Goal: Task Accomplishment & Management: Use online tool/utility

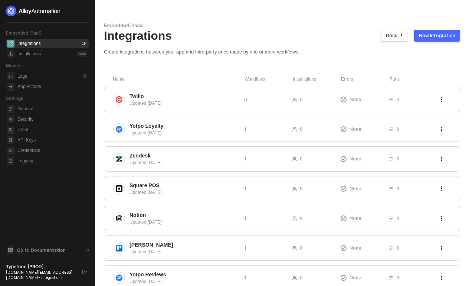
click at [432, 34] on div "New Integration" at bounding box center [437, 36] width 36 height 6
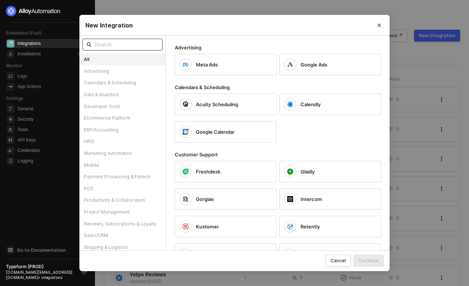
click at [120, 44] on input "text" at bounding box center [126, 44] width 64 height 8
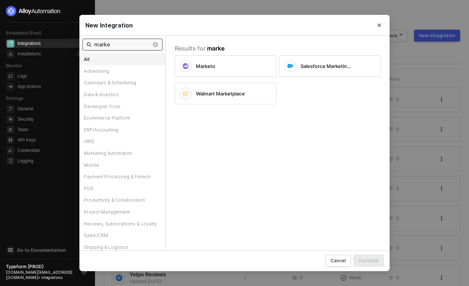
type input "marke"
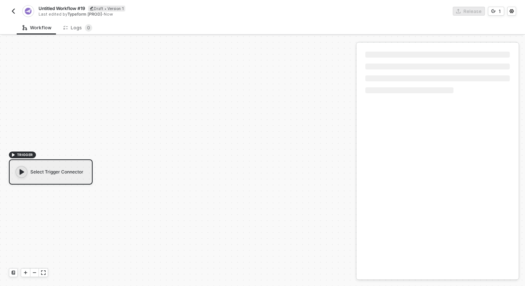
scroll to position [14, 0]
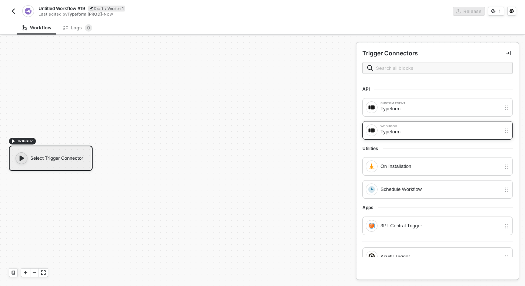
click at [392, 131] on div "Typeform" at bounding box center [441, 132] width 121 height 8
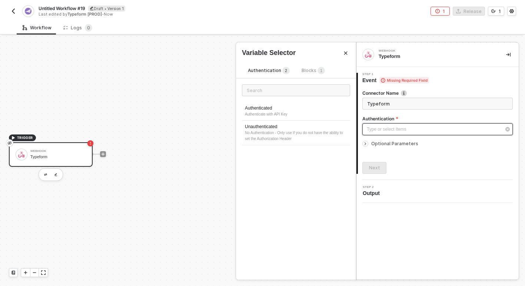
click at [388, 133] on div "Type or select items ﻿" at bounding box center [438, 129] width 151 height 12
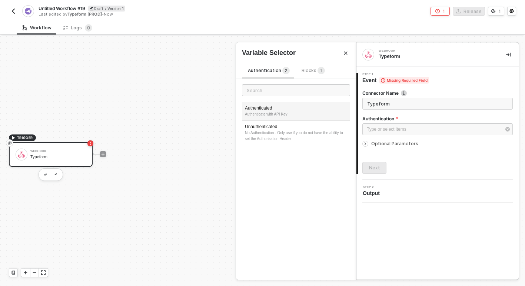
click at [292, 113] on div "Authenticate with API Key" at bounding box center [296, 114] width 102 height 6
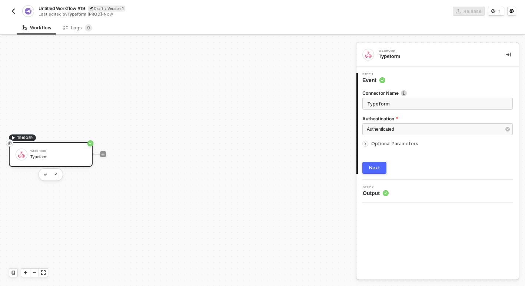
click at [367, 143] on icon "icon-arrow-right-small" at bounding box center [365, 143] width 4 height 4
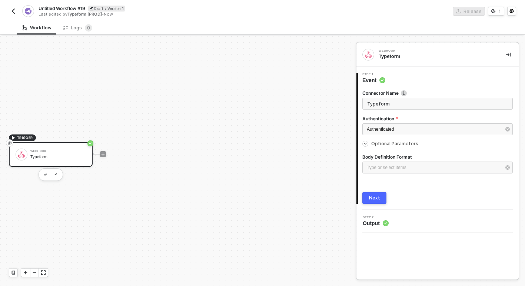
click at [371, 201] on button "Next" at bounding box center [375, 198] width 24 height 12
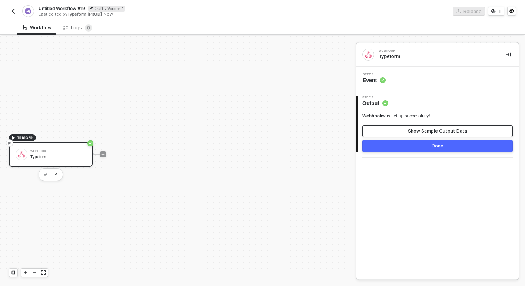
click at [403, 131] on button "Show Sample Output Data" at bounding box center [438, 131] width 151 height 12
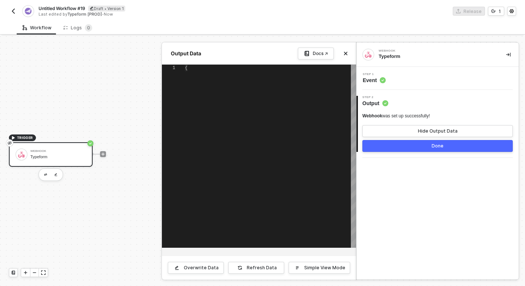
type textarea "{ "body": {} }"
click at [396, 147] on button "Done" at bounding box center [438, 146] width 151 height 12
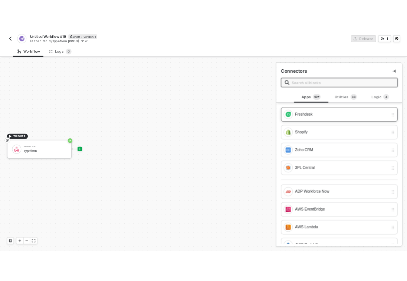
scroll to position [0, 0]
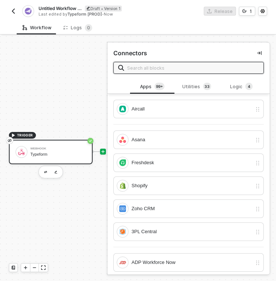
click at [13, 149] on div "Webhook Typeform" at bounding box center [51, 152] width 84 height 24
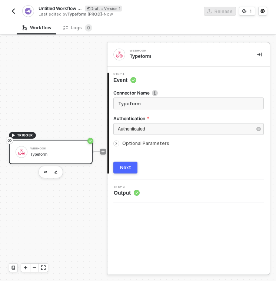
click at [130, 190] on span "Output" at bounding box center [127, 192] width 26 height 7
click at [126, 166] on div "Next" at bounding box center [125, 168] width 11 height 6
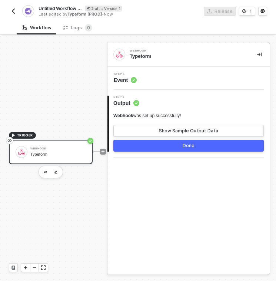
click at [136, 145] on button "Done" at bounding box center [188, 146] width 151 height 12
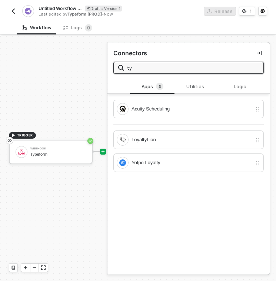
type input "t"
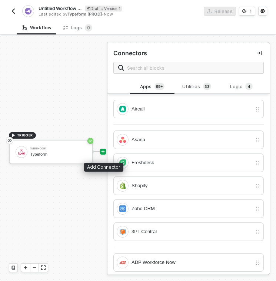
click at [102, 150] on icon "icon-play" at bounding box center [103, 151] width 4 height 4
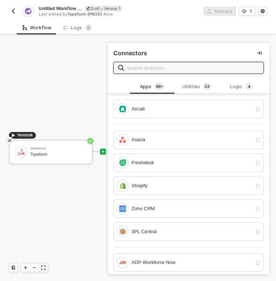
click at [140, 69] on input "text" at bounding box center [193, 68] width 132 height 8
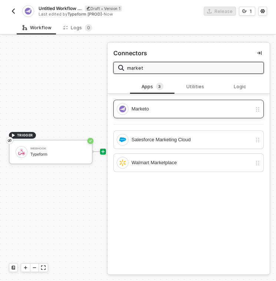
type input "market"
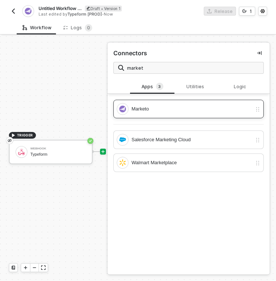
click at [172, 111] on div "Marketo" at bounding box center [192, 109] width 121 height 8
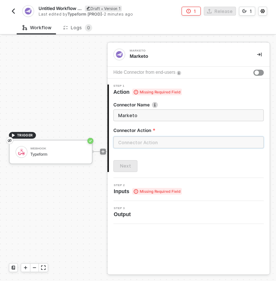
click at [138, 142] on input "text" at bounding box center [188, 142] width 151 height 12
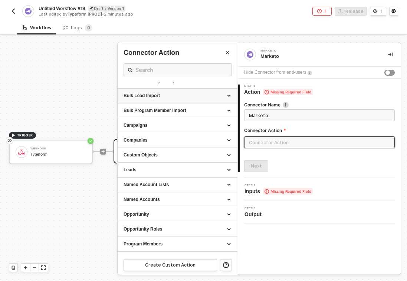
scroll to position [84, 0]
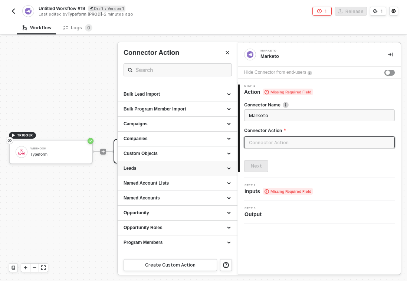
click at [164, 166] on div "Leads" at bounding box center [177, 168] width 108 height 6
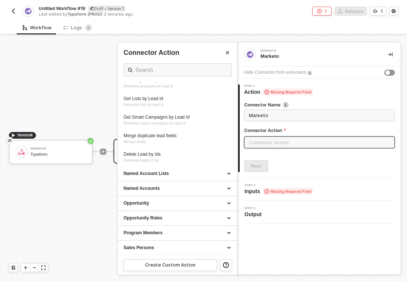
scroll to position [410, 0]
click at [141, 188] on div "Named Accounts" at bounding box center [177, 188] width 108 height 6
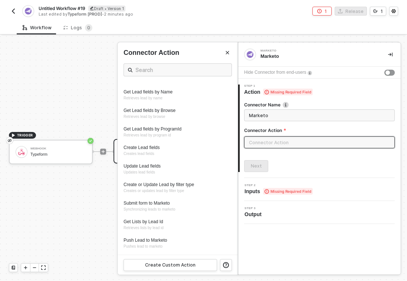
scroll to position [225, 0]
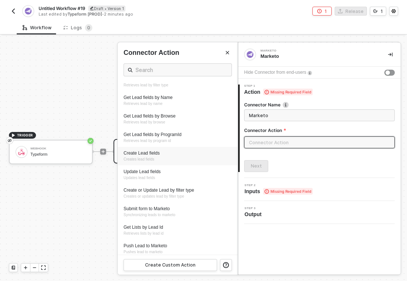
click at [155, 155] on div "Create Lead fields" at bounding box center [177, 153] width 108 height 6
type input "Creates lead fields"
type input "Leads - Create Lead fields"
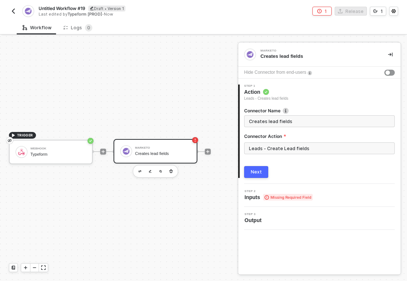
click at [257, 174] on div "Next" at bounding box center [256, 172] width 11 height 6
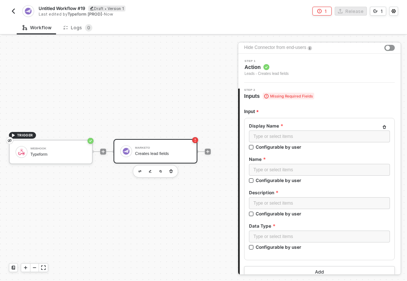
scroll to position [26, 0]
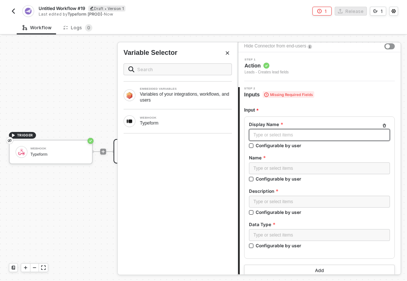
click at [269, 129] on div "Type or select items ﻿" at bounding box center [319, 135] width 141 height 12
click at [204, 120] on div "Typeform" at bounding box center [186, 123] width 92 height 6
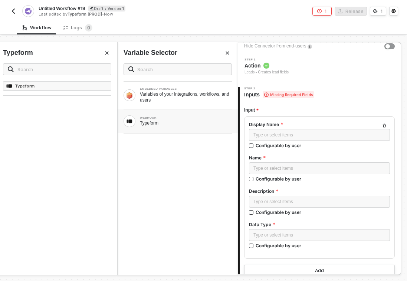
click at [206, 124] on div "Typeform" at bounding box center [186, 123] width 92 height 6
click at [272, 133] on div "Type or select items ﻿" at bounding box center [319, 135] width 132 height 7
click at [253, 145] on input "Configurable by user" at bounding box center [251, 145] width 5 height 5
checkbox input "true"
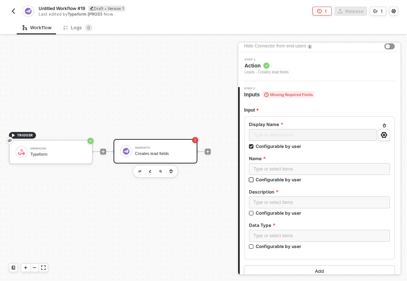
click at [251, 178] on input "Configurable by user" at bounding box center [251, 180] width 5 height 5
checkbox input "true"
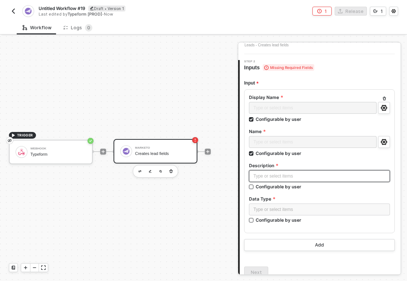
scroll to position [55, 0]
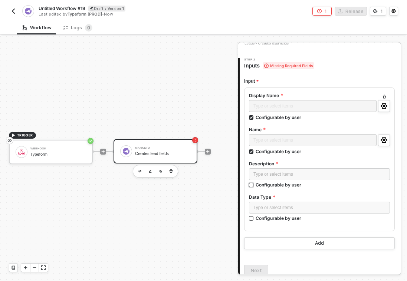
click at [251, 183] on input "Configurable by user" at bounding box center [251, 185] width 5 height 5
checkbox input "true"
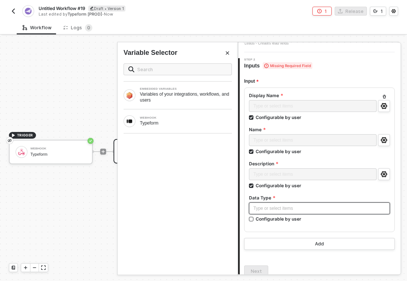
click at [258, 207] on div "Type or select items ﻿" at bounding box center [319, 208] width 132 height 7
click at [251, 219] on input "Configurable by user" at bounding box center [251, 219] width 5 height 5
checkbox input "true"
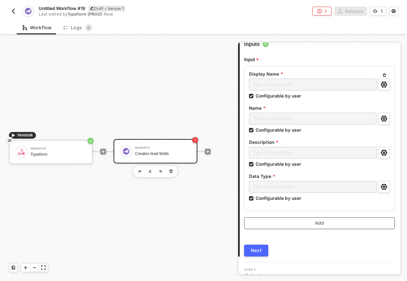
scroll to position [88, 0]
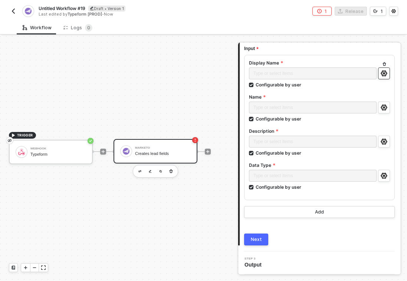
click at [382, 74] on icon "icon-settings" at bounding box center [383, 73] width 7 height 6
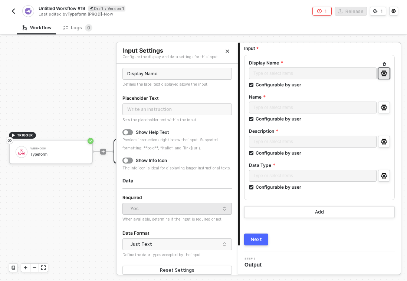
scroll to position [33, 0]
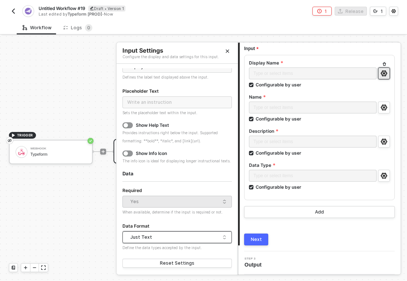
click at [181, 238] on div "Just Text" at bounding box center [175, 237] width 90 height 11
click at [247, 241] on button "Next" at bounding box center [256, 240] width 24 height 12
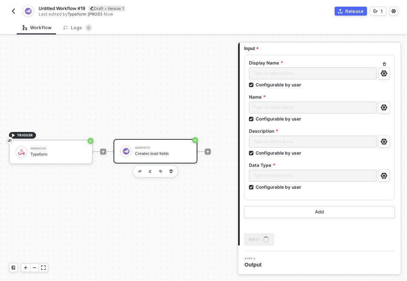
scroll to position [0, 0]
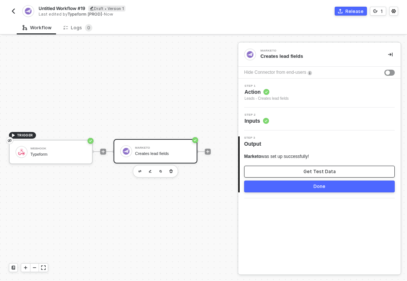
click at [280, 173] on button "Get Test Data" at bounding box center [319, 172] width 151 height 12
click at [278, 175] on button "Show Sample Output Data" at bounding box center [319, 172] width 151 height 12
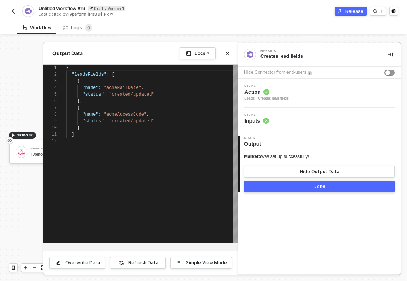
scroll to position [67, 0]
click at [277, 190] on button "Done" at bounding box center [319, 187] width 151 height 12
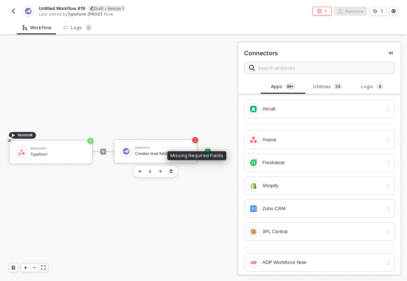
click at [194, 141] on rect "icon-error-page" at bounding box center [195, 140] width 6 height 6
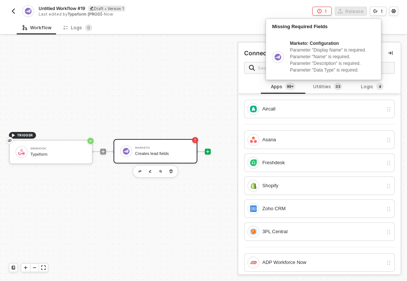
click at [190, 141] on div "Marketo Creates lead fields" at bounding box center [155, 151] width 84 height 24
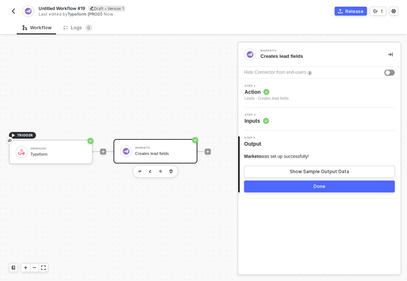
click at [260, 118] on span "Inputs" at bounding box center [256, 120] width 24 height 7
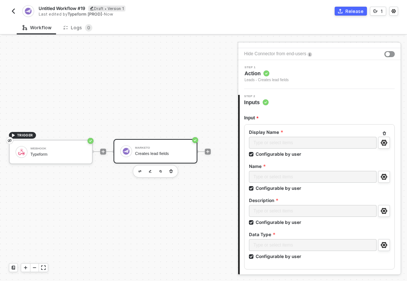
scroll to position [32, 0]
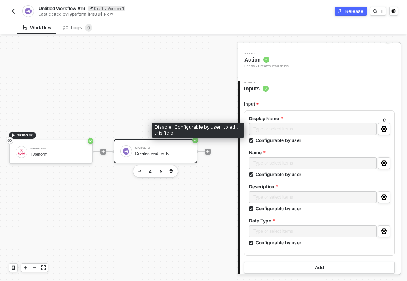
click at [282, 126] on div "Type or select items ﻿" at bounding box center [313, 129] width 128 height 13
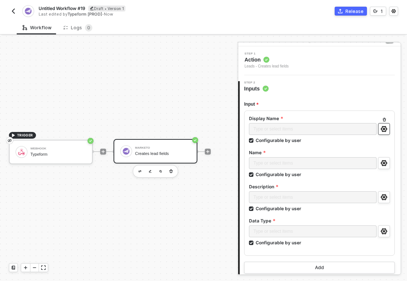
click at [384, 127] on icon "icon-settings" at bounding box center [383, 129] width 7 height 6
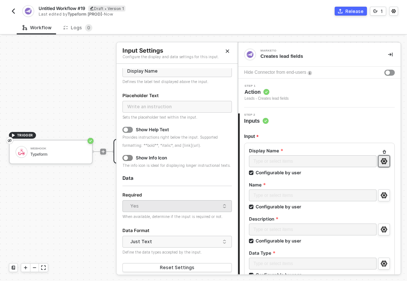
scroll to position [33, 0]
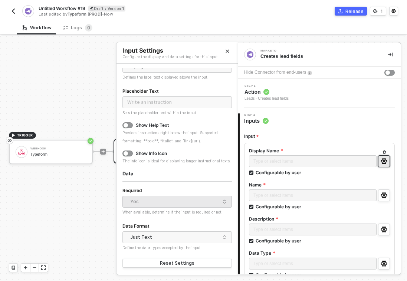
click at [168, 198] on div "Yes" at bounding box center [175, 201] width 90 height 11
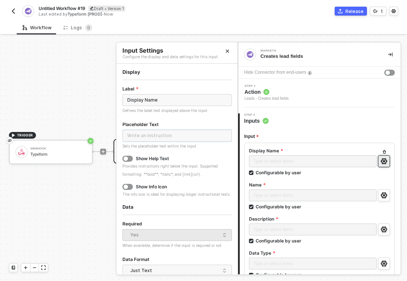
click at [152, 137] on input "text" at bounding box center [176, 136] width 109 height 12
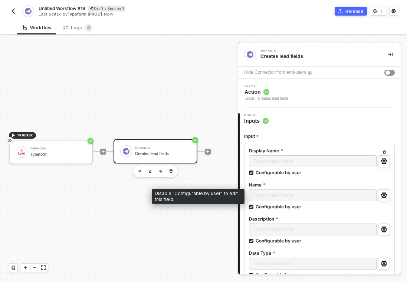
click at [265, 194] on div "Type or select items ﻿" at bounding box center [313, 195] width 128 height 13
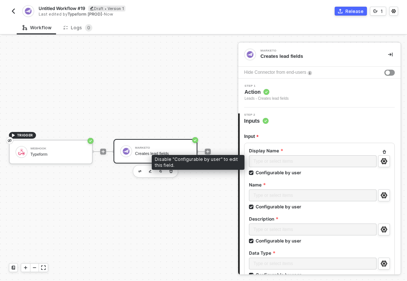
click at [273, 160] on div "Type or select items ﻿" at bounding box center [313, 161] width 128 height 13
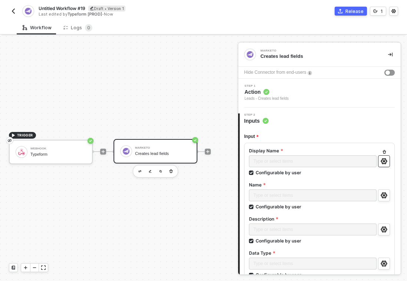
click at [387, 160] on button "button" at bounding box center [384, 161] width 12 height 12
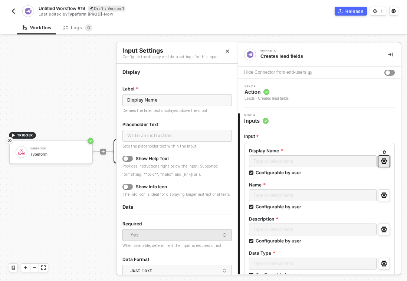
scroll to position [7, 0]
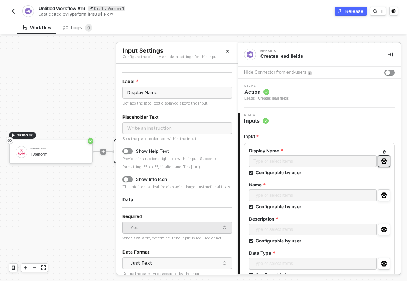
click at [229, 49] on icon "Close" at bounding box center [227, 51] width 4 height 4
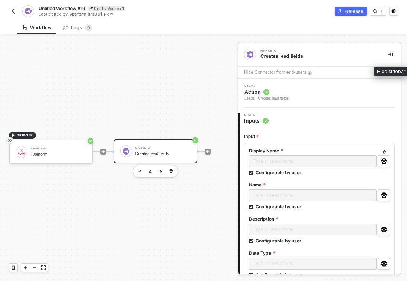
click at [390, 56] on icon "icon-collapse-right" at bounding box center [390, 54] width 4 height 4
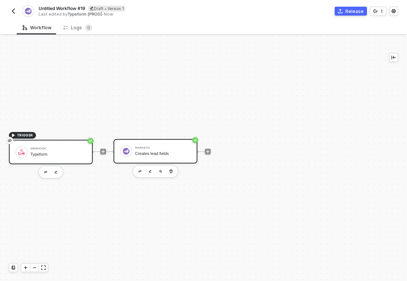
click at [56, 154] on div "Typeform" at bounding box center [58, 154] width 56 height 5
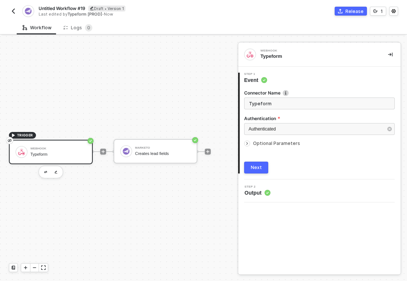
click at [258, 165] on div "Next" at bounding box center [256, 168] width 11 height 6
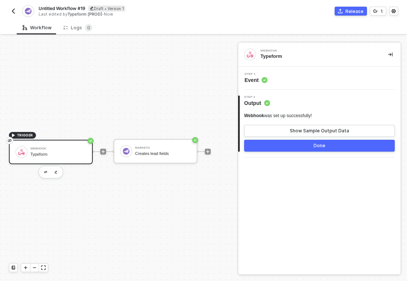
click at [40, 148] on div "Webhook" at bounding box center [58, 148] width 56 height 3
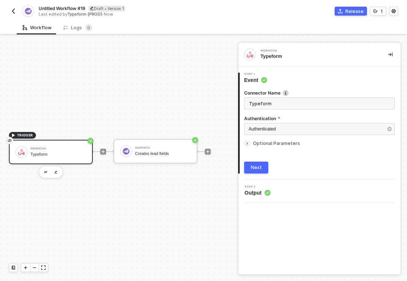
click at [282, 55] on div "Typeform" at bounding box center [318, 56] width 116 height 7
click at [26, 148] on div "Webhook Typeform" at bounding box center [51, 152] width 84 height 24
click at [57, 174] on button "button" at bounding box center [56, 172] width 9 height 9
click at [46, 171] on img "button" at bounding box center [45, 172] width 3 height 3
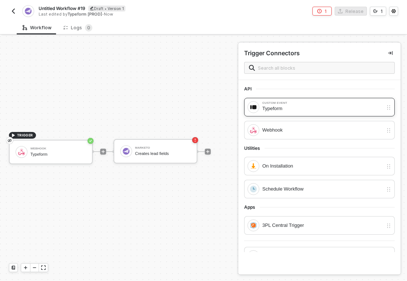
click at [268, 106] on div "Typeform" at bounding box center [322, 109] width 121 height 8
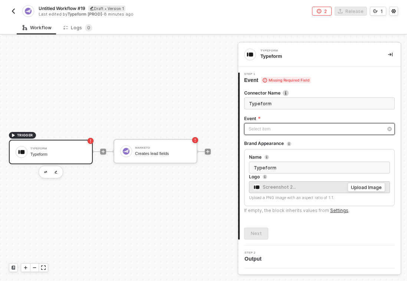
click at [271, 129] on div "Select item ﻿" at bounding box center [315, 129] width 134 height 7
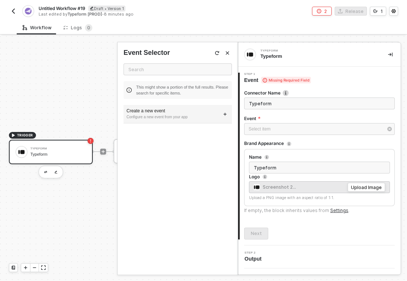
click at [188, 114] on div "Configure a new event from your app" at bounding box center [177, 117] width 102 height 6
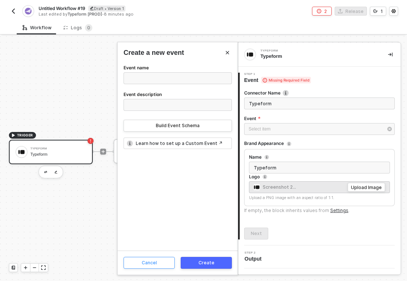
click at [152, 265] on div "Cancel" at bounding box center [149, 263] width 15 height 6
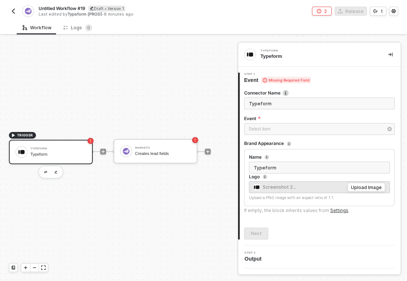
click at [92, 141] on rect "icon-error-page" at bounding box center [91, 141] width 6 height 6
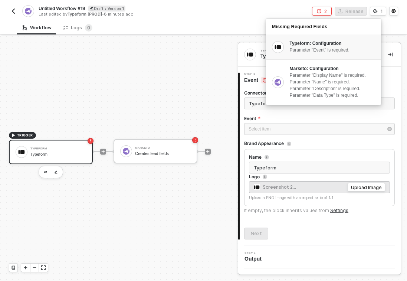
click at [317, 46] on div "Typeform: Configuration" at bounding box center [332, 43] width 85 height 6
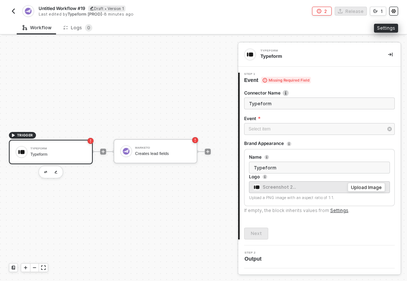
click at [396, 10] on button "button" at bounding box center [393, 11] width 9 height 9
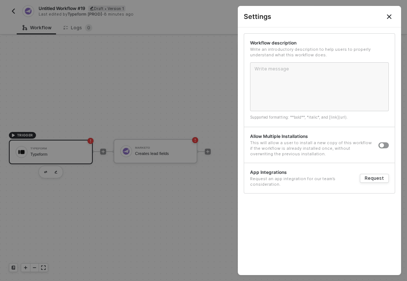
click at [389, 20] on button "Close" at bounding box center [389, 16] width 9 height 9
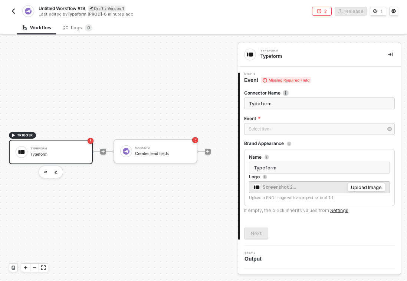
click at [11, 10] on img "button" at bounding box center [13, 11] width 6 height 6
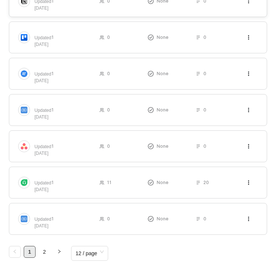
scroll to position [426, 0]
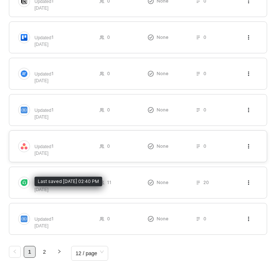
click at [36, 157] on div "Updated [DATE]" at bounding box center [39, 149] width 11 height 13
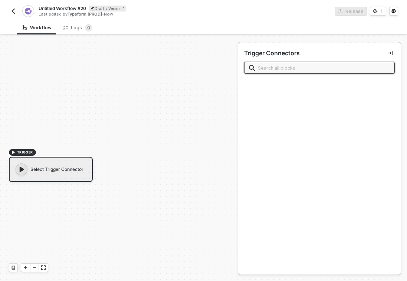
scroll to position [14, 0]
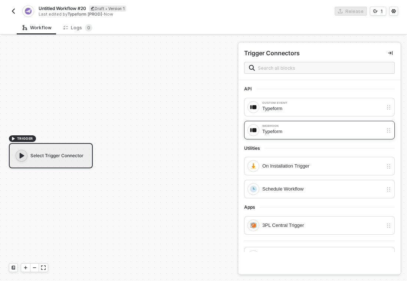
click at [277, 129] on div "Typeform" at bounding box center [322, 132] width 121 height 8
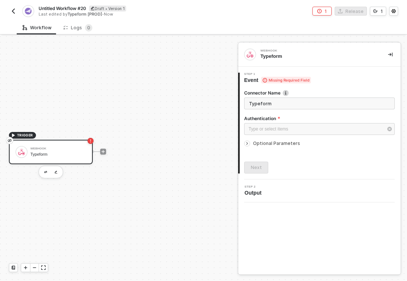
click at [249, 145] on icon "icon-arrow-right-small" at bounding box center [247, 143] width 4 height 4
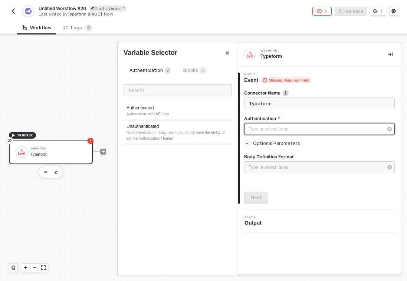
click at [265, 132] on div "Type or select items ﻿" at bounding box center [315, 129] width 134 height 7
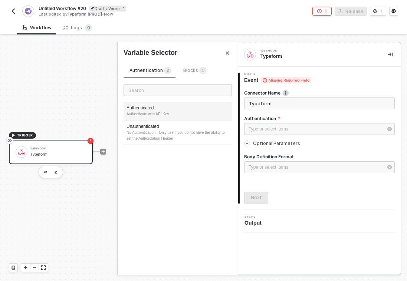
click at [174, 113] on div "Authenticate with API Key" at bounding box center [177, 114] width 102 height 6
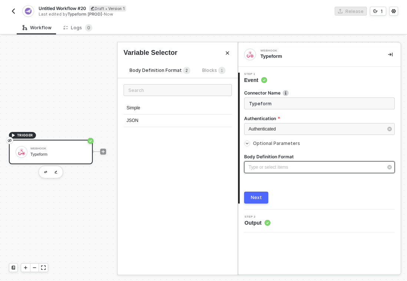
click at [262, 168] on div "Type or select items ﻿" at bounding box center [315, 167] width 134 height 7
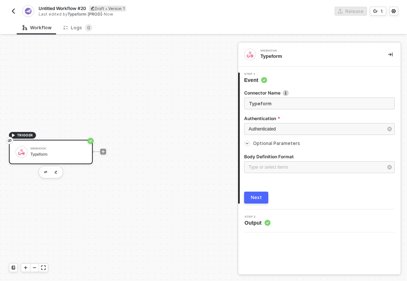
click at [257, 199] on div "Next" at bounding box center [256, 198] width 11 height 6
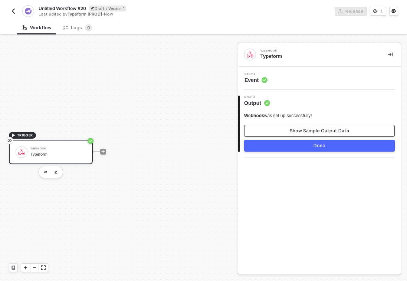
click at [290, 129] on button "Show Sample Output Data" at bounding box center [319, 131] width 151 height 12
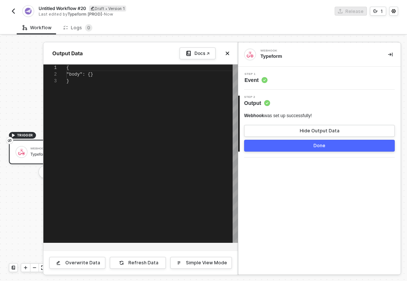
scroll to position [13, 0]
click at [286, 147] on button "Done" at bounding box center [319, 146] width 151 height 12
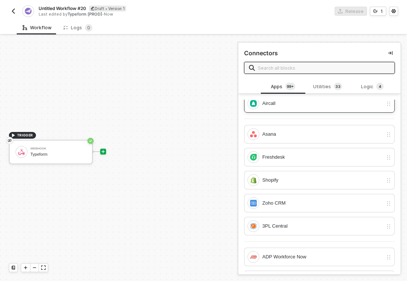
scroll to position [0, 0]
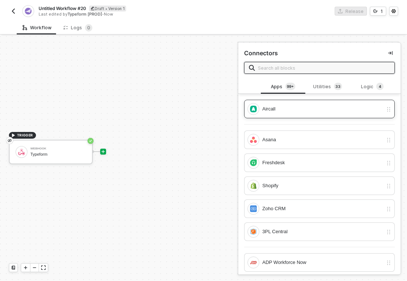
type input "m"
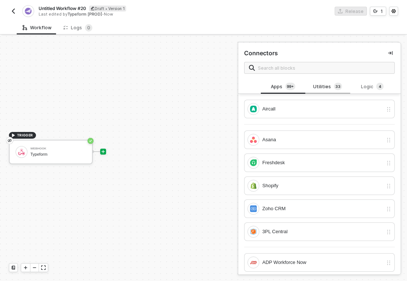
click at [326, 85] on div "Utilities 3 3" at bounding box center [327, 87] width 33 height 8
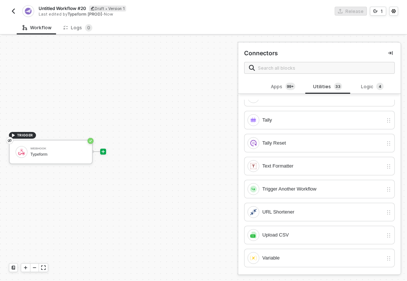
scroll to position [1, 0]
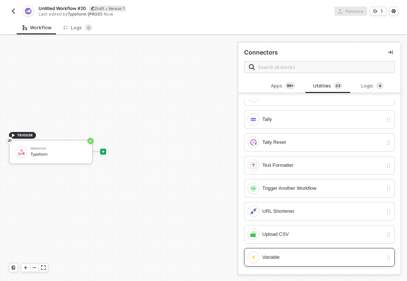
click at [271, 253] on div "Variable" at bounding box center [322, 257] width 121 height 8
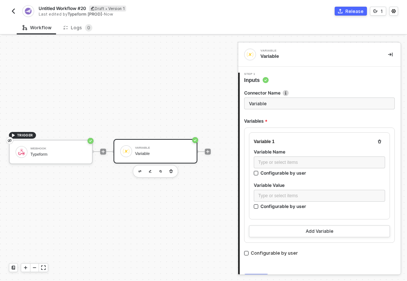
click at [169, 151] on div "Variable" at bounding box center [163, 153] width 56 height 5
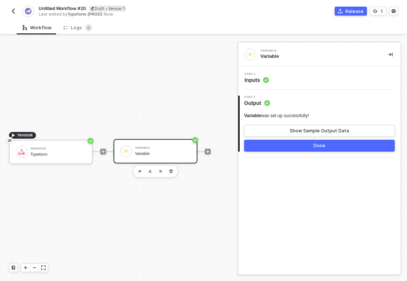
click at [271, 145] on button "Done" at bounding box center [319, 146] width 151 height 12
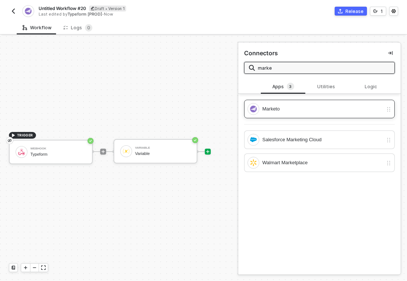
type input "marke"
click at [288, 104] on div "Marketo" at bounding box center [314, 109] width 135 height 12
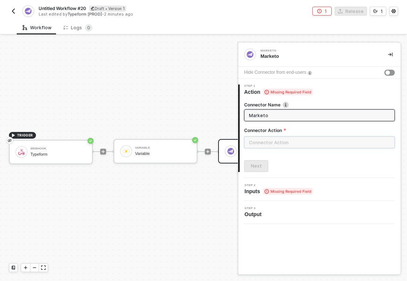
click at [274, 140] on input "text" at bounding box center [319, 142] width 151 height 12
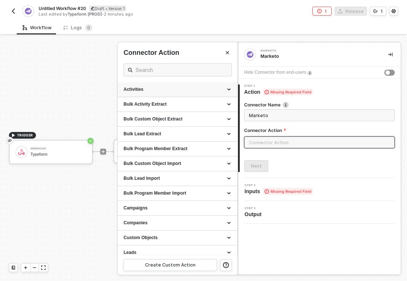
click at [179, 90] on div "Activities" at bounding box center [177, 89] width 108 height 6
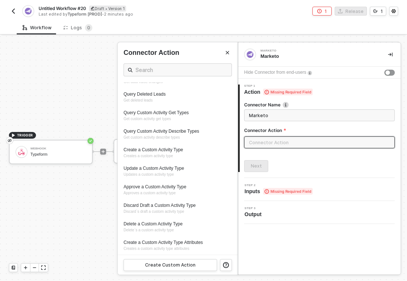
scroll to position [85, 0]
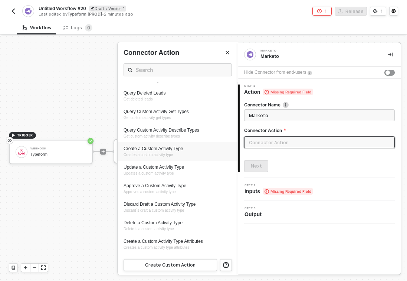
click at [167, 153] on span "Creates a custom activity type" at bounding box center [147, 155] width 49 height 4
type input "Creates a custom activity type"
type input "Activities - Create a Custom Activity Type"
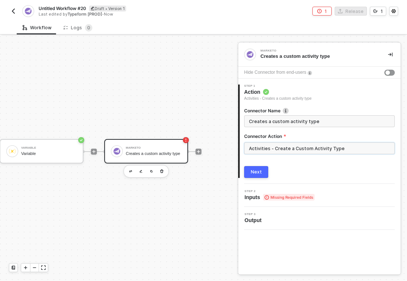
scroll to position [14, 121]
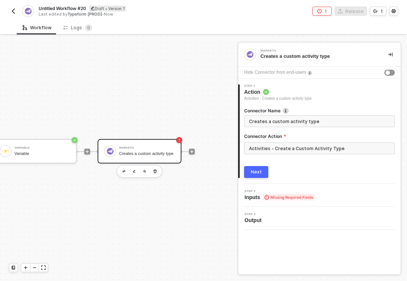
click at [167, 151] on div "Creates a custom activity type" at bounding box center [147, 153] width 56 height 5
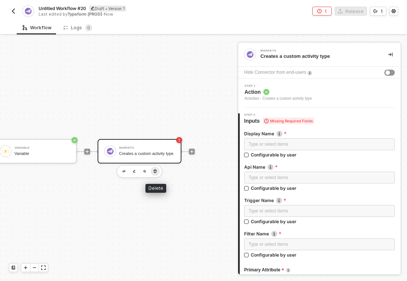
click at [156, 170] on icon "button" at bounding box center [155, 171] width 3 height 4
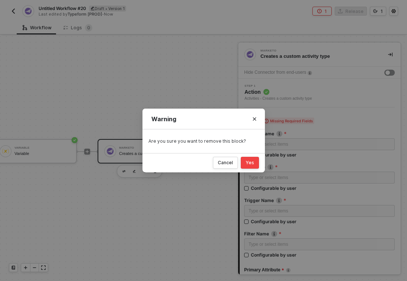
click at [248, 159] on button "Yes" at bounding box center [250, 163] width 18 height 12
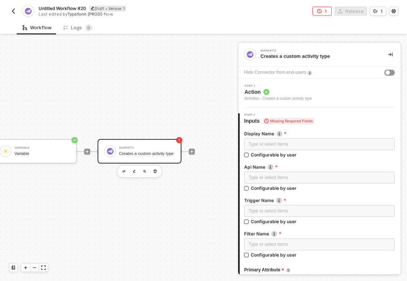
scroll to position [14, 19]
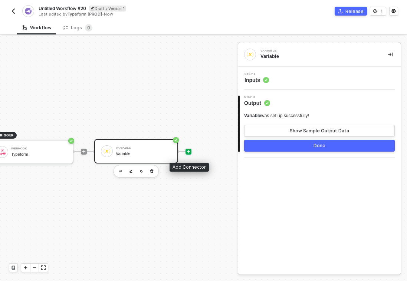
click at [189, 151] on icon "icon-play" at bounding box center [188, 151] width 3 height 3
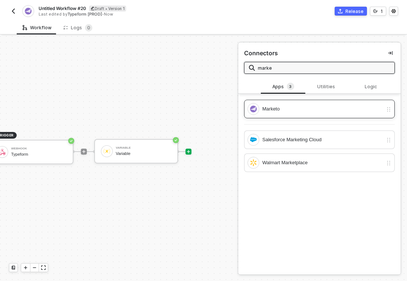
type input "marke"
click at [298, 108] on div "Marketo" at bounding box center [322, 109] width 121 height 8
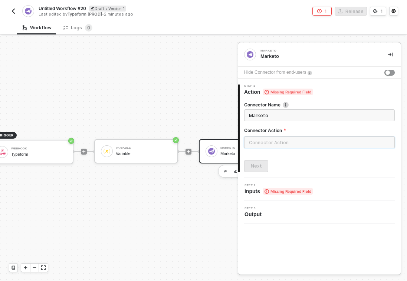
click at [260, 141] on input "text" at bounding box center [319, 142] width 151 height 12
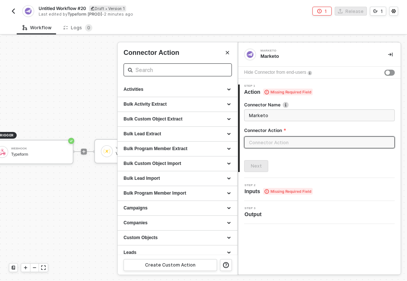
click at [174, 69] on input "text" at bounding box center [177, 69] width 85 height 9
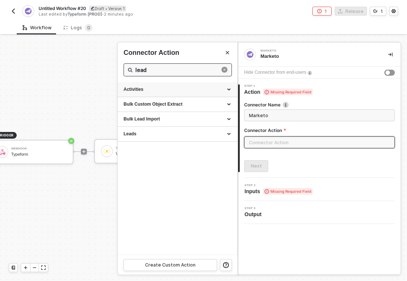
type input "lead"
click at [164, 91] on div "Activities" at bounding box center [177, 89] width 108 height 6
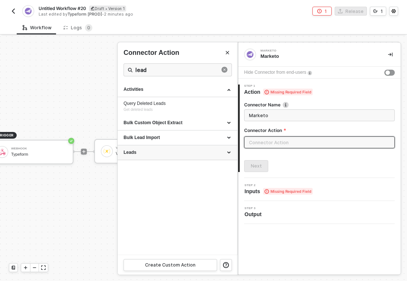
click at [159, 151] on div "Leads" at bounding box center [177, 152] width 108 height 6
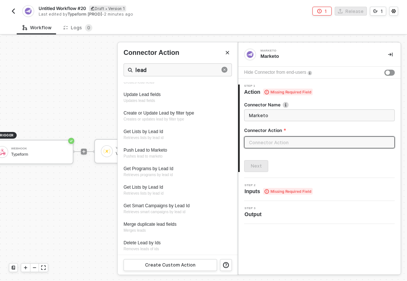
scroll to position [202, 0]
click at [156, 154] on span "Pushes lead to marketo" at bounding box center [142, 156] width 39 height 4
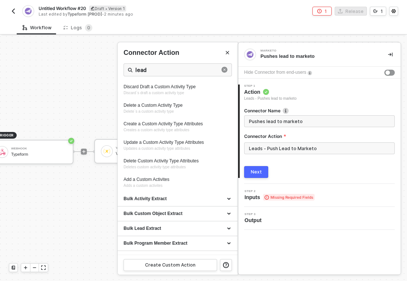
type input "Pushes lead to marketo"
type input "Leads - Push Lead to Marketo"
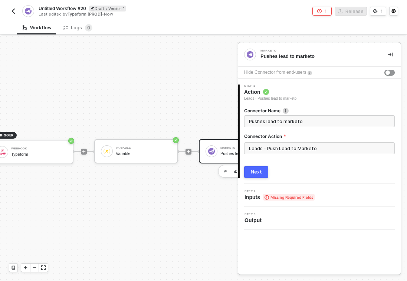
click at [256, 172] on div "Next" at bounding box center [256, 172] width 11 height 6
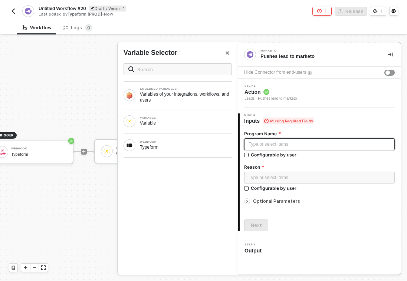
click at [265, 141] on div "Type or select items ﻿" at bounding box center [319, 144] width 142 height 7
click at [189, 145] on div "Typeform" at bounding box center [186, 147] width 92 height 6
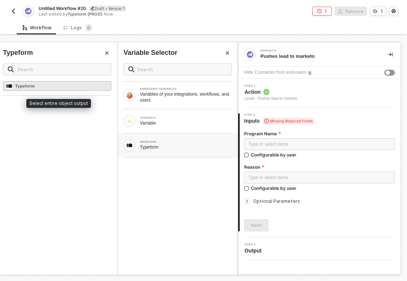
click at [85, 86] on div "Typeform" at bounding box center [57, 86] width 108 height 10
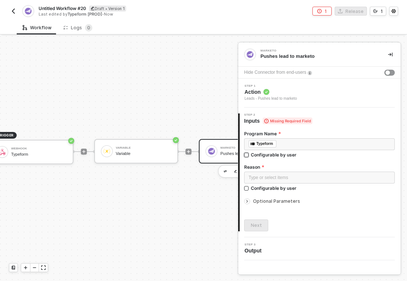
click at [247, 156] on input "Configurable by user" at bounding box center [246, 155] width 5 height 5
checkbox input "true"
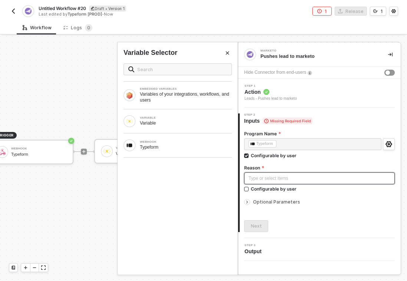
click at [250, 182] on div "Type or select items ﻿" at bounding box center [319, 178] width 151 height 12
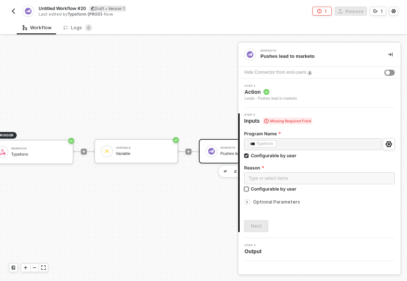
click at [246, 188] on input "Configurable by user" at bounding box center [246, 189] width 5 height 5
checkbox input "true"
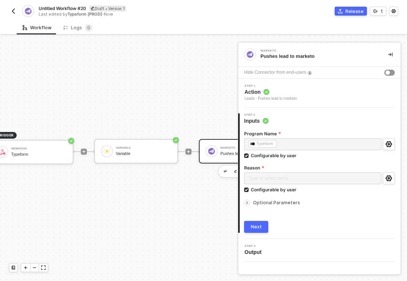
click at [248, 204] on icon "icon-arrow-right-small" at bounding box center [247, 203] width 4 height 4
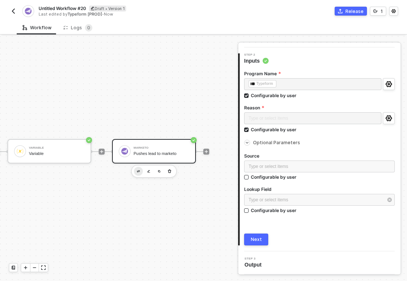
scroll to position [14, 115]
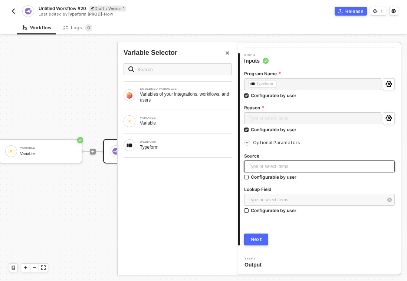
click at [265, 168] on div "Type or select items ﻿" at bounding box center [319, 166] width 142 height 7
click at [187, 146] on div "Typeform" at bounding box center [186, 147] width 92 height 6
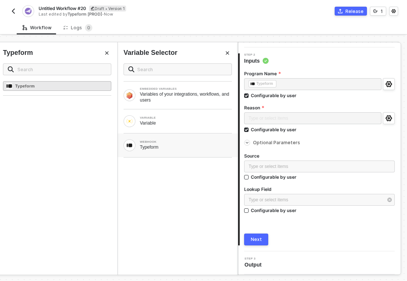
click at [98, 88] on div "Typeform" at bounding box center [57, 86] width 108 height 10
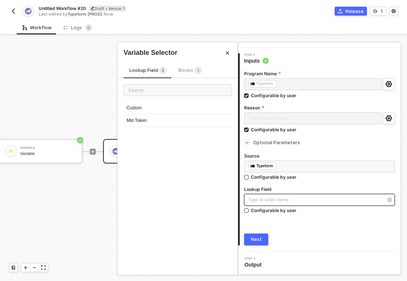
click at [258, 200] on div "Type or select items ﻿" at bounding box center [315, 200] width 134 height 7
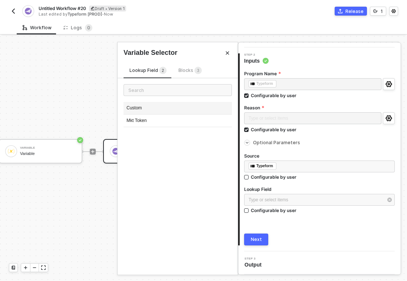
click at [152, 108] on div "Custom" at bounding box center [177, 108] width 108 height 13
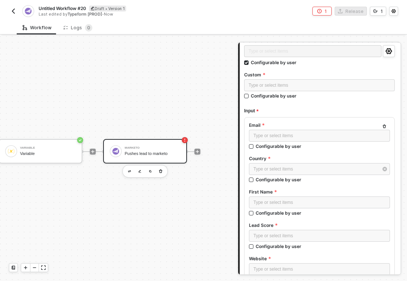
scroll to position [132, 0]
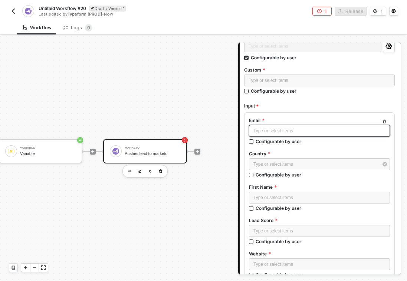
click at [270, 133] on div "Type or select items ﻿" at bounding box center [319, 131] width 132 height 7
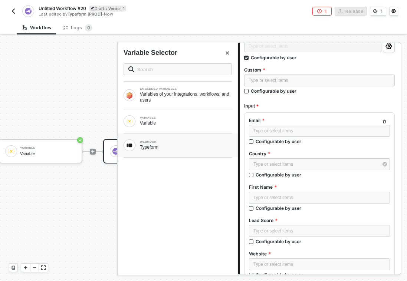
click at [161, 146] on div "Typeform" at bounding box center [186, 147] width 92 height 6
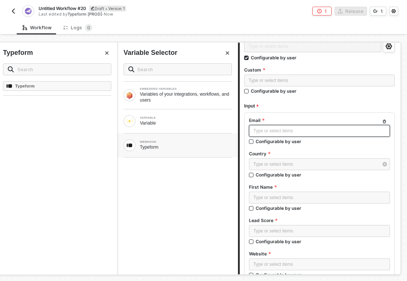
click at [258, 132] on div "Type or select items ﻿" at bounding box center [319, 131] width 132 height 7
click at [189, 146] on div "Typeform" at bounding box center [186, 147] width 92 height 6
click at [252, 143] on input "Configurable by user" at bounding box center [251, 141] width 5 height 5
checkbox input "true"
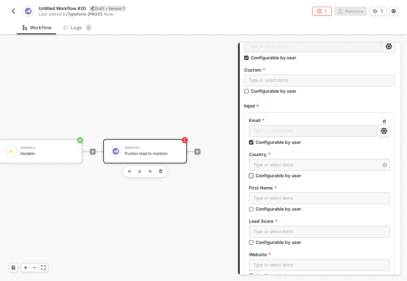
click at [253, 175] on input "Configurable by user" at bounding box center [251, 176] width 5 height 5
checkbox input "true"
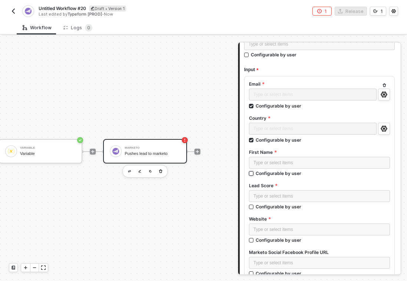
click at [253, 173] on input "Configurable by user" at bounding box center [251, 173] width 5 height 5
checkbox input "true"
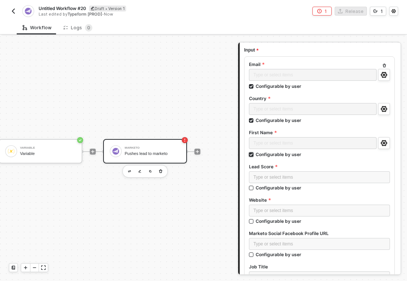
scroll to position [197, 0]
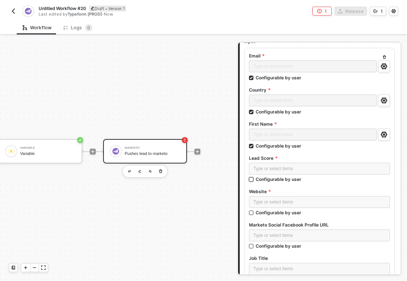
click at [254, 180] on span "Configurable by user" at bounding box center [277, 179] width 48 height 6
click at [254, 180] on input "Configurable by user" at bounding box center [251, 179] width 5 height 5
checkbox input "true"
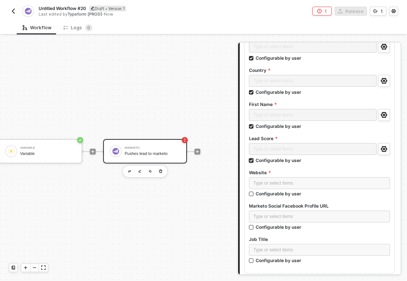
scroll to position [227, 0]
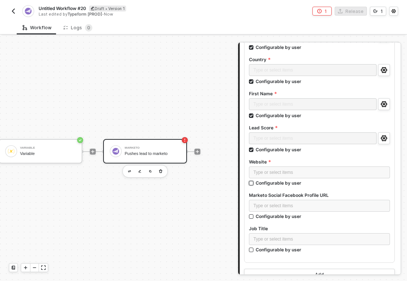
click at [253, 186] on input "Configurable by user" at bounding box center [251, 183] width 5 height 5
checkbox input "true"
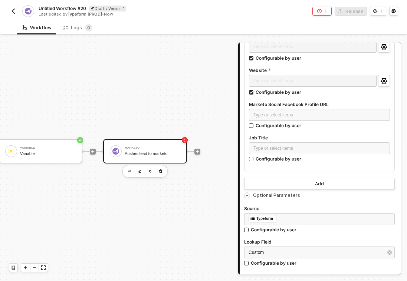
scroll to position [300, 0]
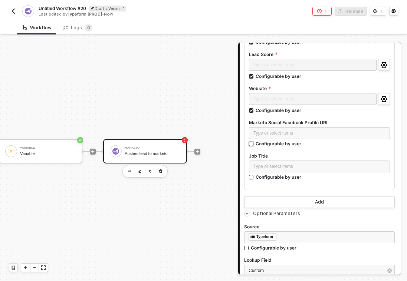
click at [251, 143] on input "Configurable by user" at bounding box center [251, 144] width 5 height 5
checkbox input "true"
click at [250, 179] on input "Configurable by user" at bounding box center [251, 178] width 5 height 5
checkbox input "true"
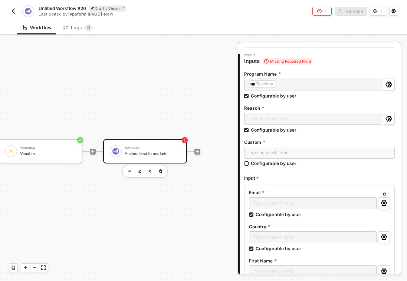
scroll to position [29, 0]
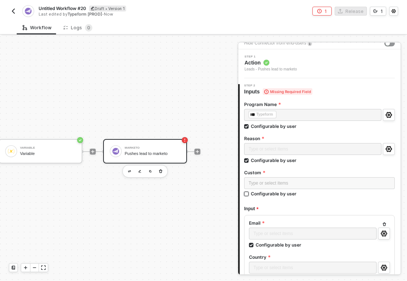
click at [247, 194] on input "Configurable by user" at bounding box center [246, 194] width 5 height 5
checkbox input "true"
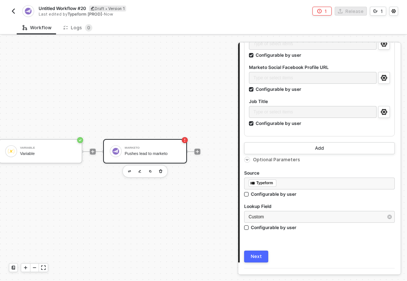
scroll to position [365, 0]
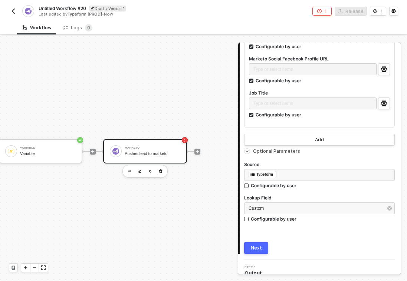
click at [246, 151] on icon "icon-arrow-right-small" at bounding box center [247, 151] width 2 height 1
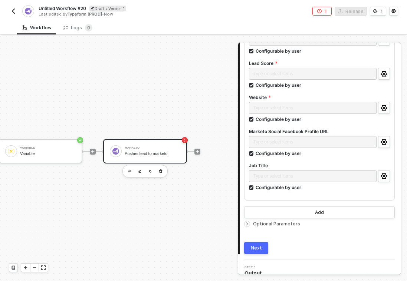
scroll to position [301, 0]
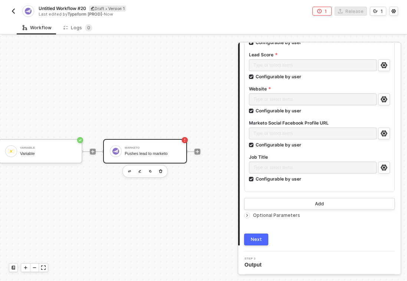
click at [260, 243] on button "Next" at bounding box center [256, 240] width 24 height 12
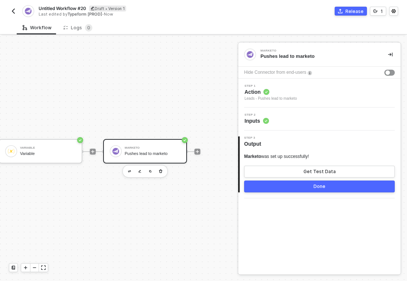
click at [274, 185] on button "Done" at bounding box center [319, 187] width 151 height 12
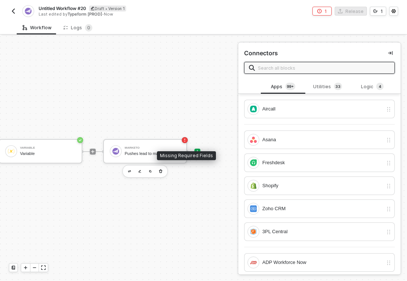
click at [185, 140] on rect "icon-error-page" at bounding box center [185, 140] width 6 height 6
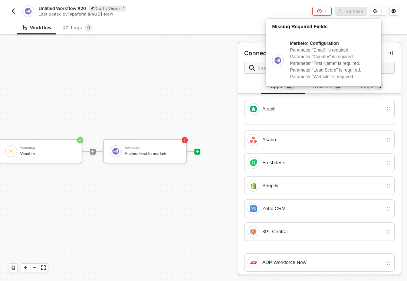
click at [249, 84] on div "Apps 99+ Utilities 3 3 Logic 4" at bounding box center [319, 87] width 162 height 14
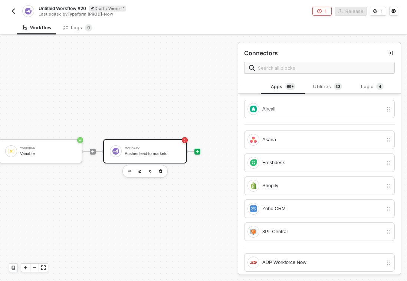
click at [168, 149] on div "Marketo" at bounding box center [153, 147] width 56 height 3
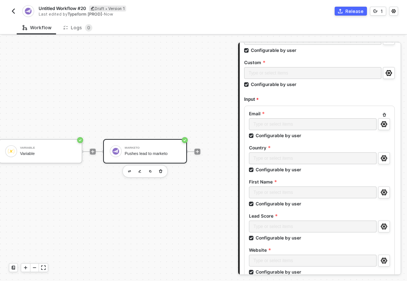
scroll to position [144, 0]
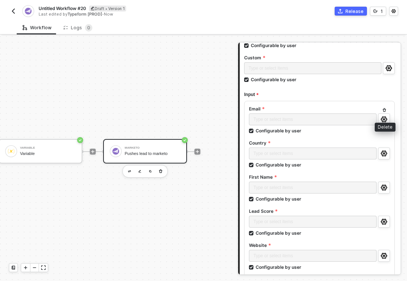
click at [385, 121] on div "Delete" at bounding box center [385, 125] width 21 height 13
click at [382, 120] on div "Delete" at bounding box center [385, 125] width 21 height 13
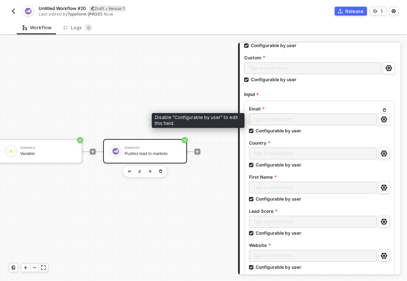
click at [310, 122] on div "Type or select items ﻿" at bounding box center [313, 119] width 128 height 13
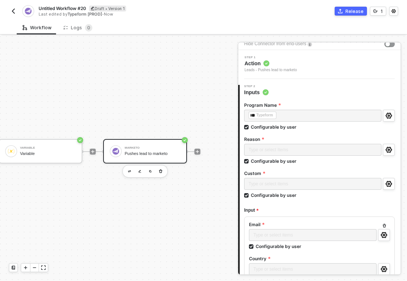
scroll to position [57, 0]
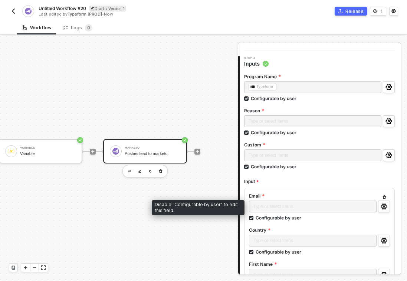
click at [261, 203] on div "Type or select items ﻿" at bounding box center [313, 207] width 128 height 13
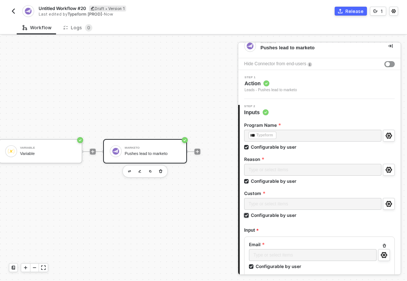
scroll to position [0, 0]
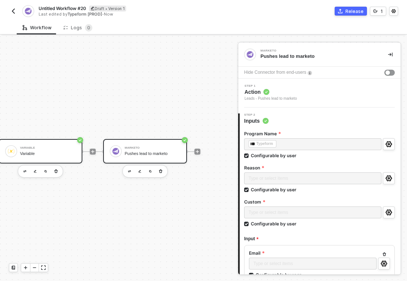
click at [53, 158] on div "Variable Variable" at bounding box center [48, 151] width 56 height 14
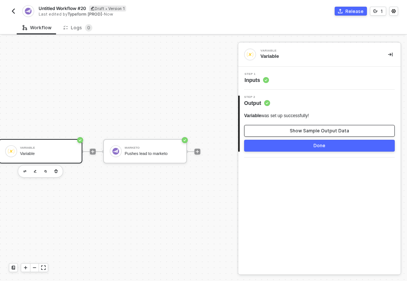
click at [288, 133] on button "Show Sample Output Data" at bounding box center [319, 131] width 151 height 12
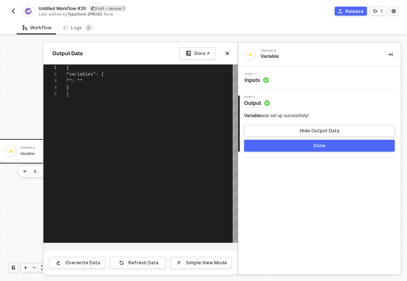
scroll to position [27, 0]
click at [392, 54] on icon "icon-collapse-right" at bounding box center [390, 54] width 4 height 4
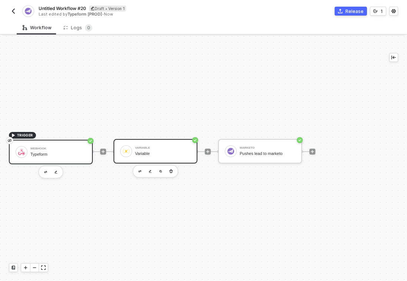
click at [37, 152] on div "Typeform" at bounding box center [58, 154] width 56 height 5
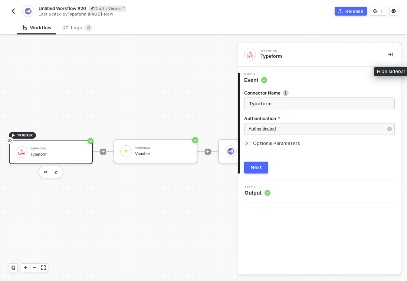
click at [392, 52] on icon "icon-collapse-right" at bounding box center [390, 54] width 4 height 4
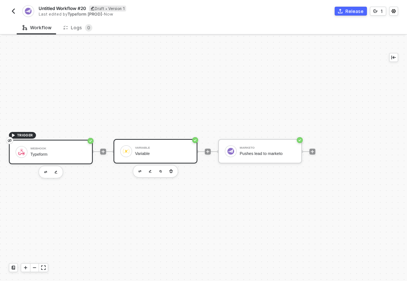
click at [142, 148] on div "Variable" at bounding box center [163, 147] width 56 height 3
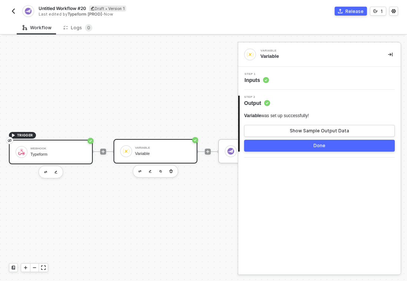
click at [63, 155] on div "Typeform" at bounding box center [58, 154] width 56 height 5
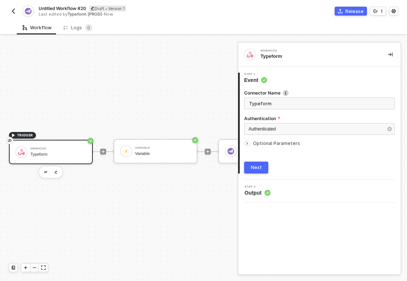
click at [253, 143] on span "Optional Parameters" at bounding box center [276, 144] width 47 height 6
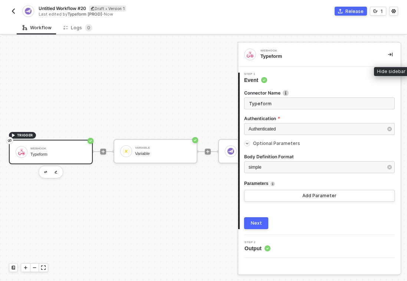
click at [390, 54] on icon "icon-collapse-right" at bounding box center [390, 55] width 4 height 4
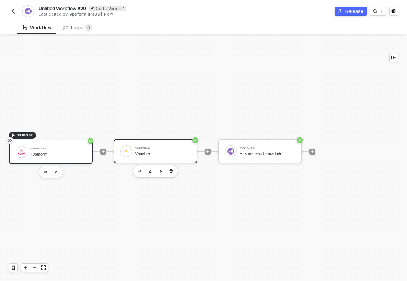
click at [155, 148] on div "Variable" at bounding box center [163, 147] width 56 height 3
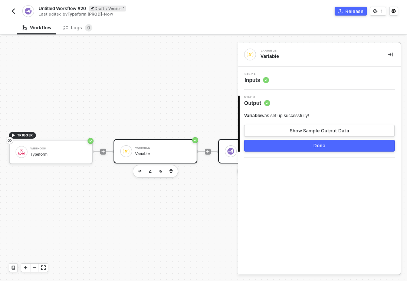
click at [222, 163] on div "Marketo Pushes lead to marketo" at bounding box center [260, 151] width 84 height 24
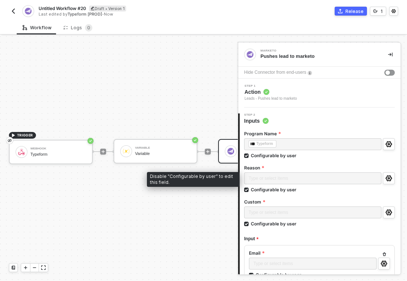
click at [261, 176] on div "Type or select items ﻿" at bounding box center [312, 178] width 137 height 13
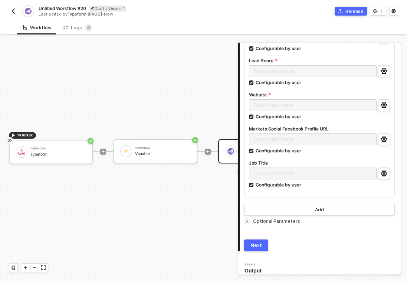
scroll to position [301, 0]
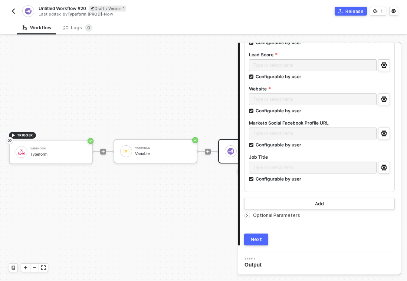
click at [74, 7] on span "Untitled Workflow #20" at bounding box center [62, 8] width 47 height 6
click at [102, 9] on input "Untitled Workflow #20" at bounding box center [101, 8] width 125 height 9
type input "Marketo Integration"
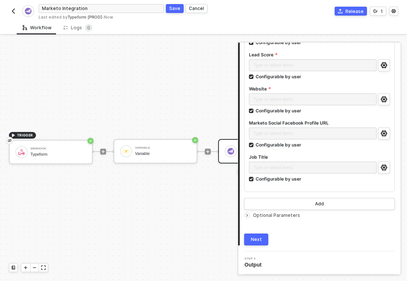
click at [175, 11] on button "Save" at bounding box center [175, 8] width 18 height 9
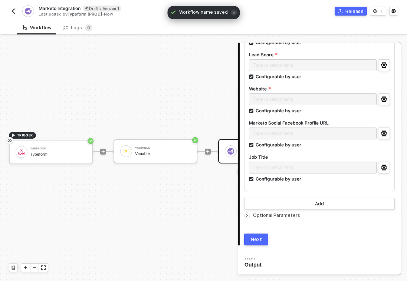
click at [14, 9] on img "button" at bounding box center [13, 11] width 6 height 6
